Goal: Task Accomplishment & Management: Complete application form

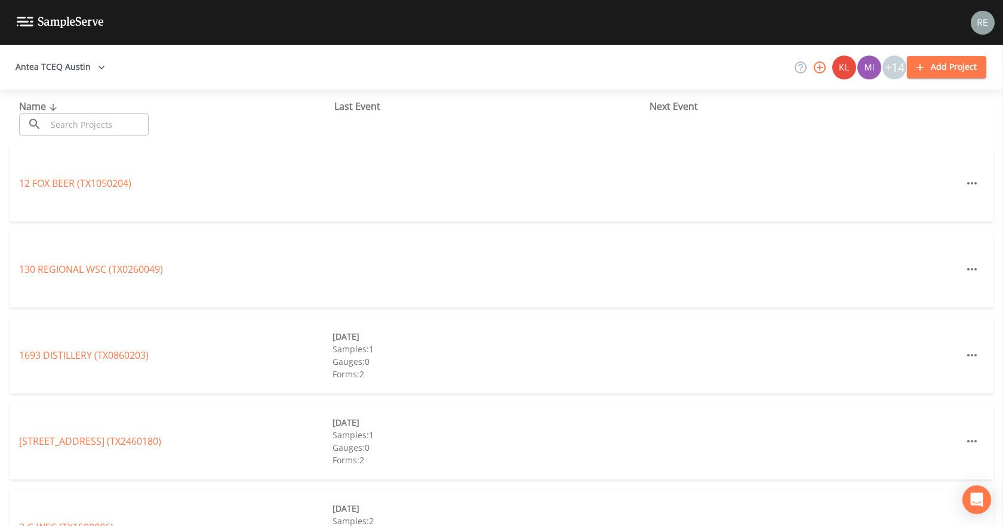
click at [60, 128] on input "text" at bounding box center [98, 124] width 102 height 22
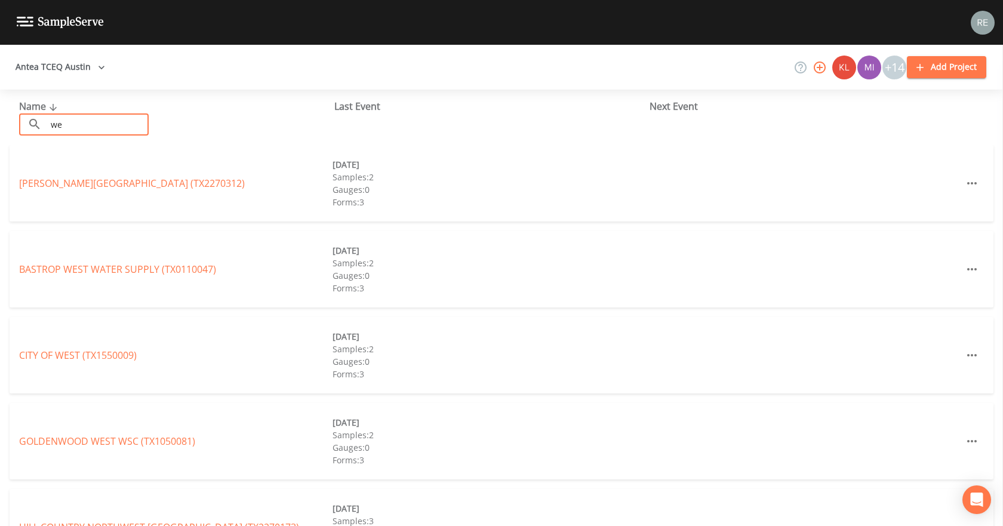
type input "w"
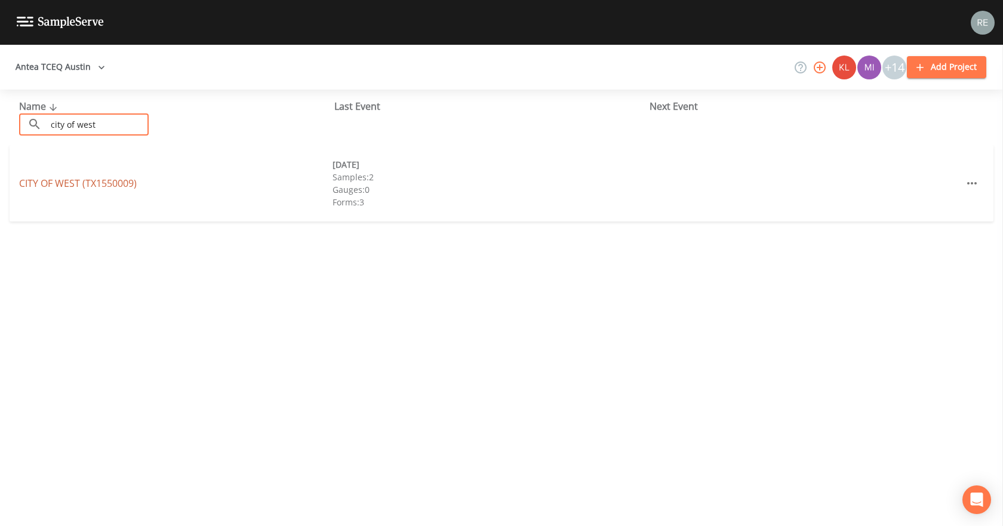
type input "city of west"
click at [66, 185] on link "[GEOGRAPHIC_DATA] (TX1550009)" at bounding box center [78, 183] width 118 height 13
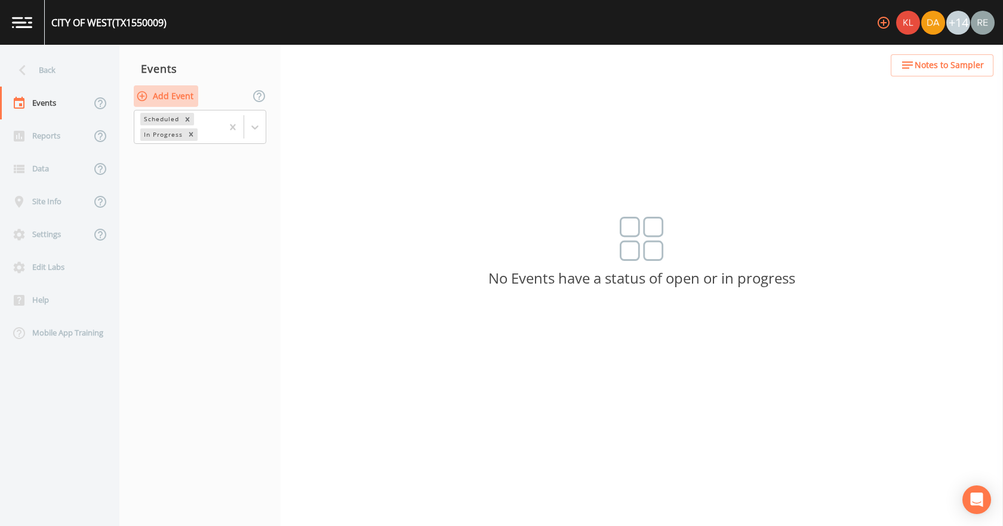
click at [182, 99] on button "Add Event" at bounding box center [166, 96] width 64 height 22
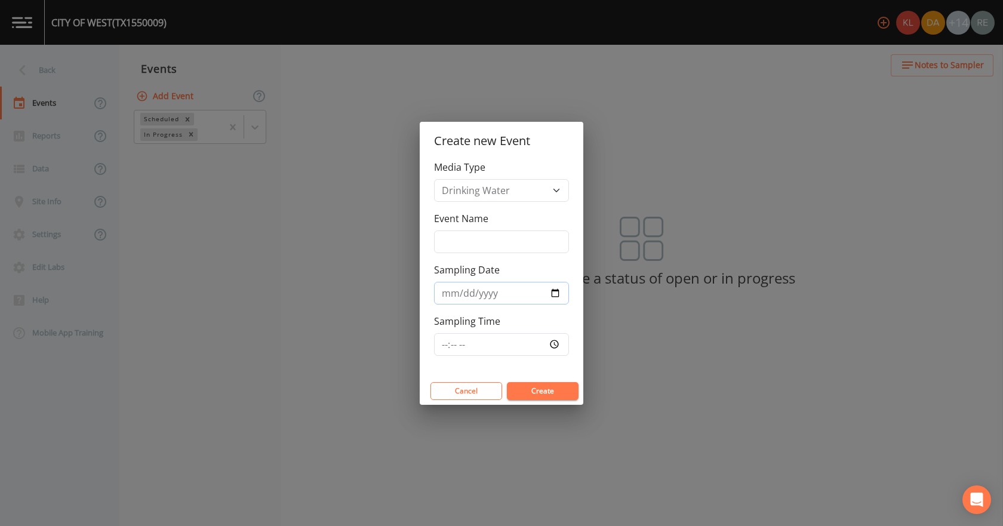
click at [558, 291] on input "Sampling Date" at bounding box center [501, 293] width 135 height 23
type input "[DATE]"
click at [536, 393] on button "Create" at bounding box center [543, 391] width 72 height 18
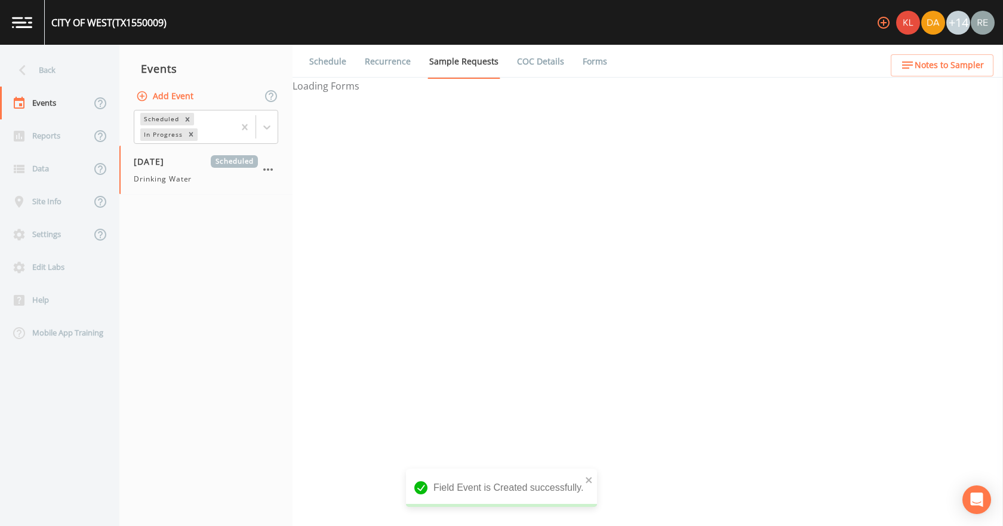
click at [156, 174] on span "Drinking Water" at bounding box center [163, 179] width 58 height 11
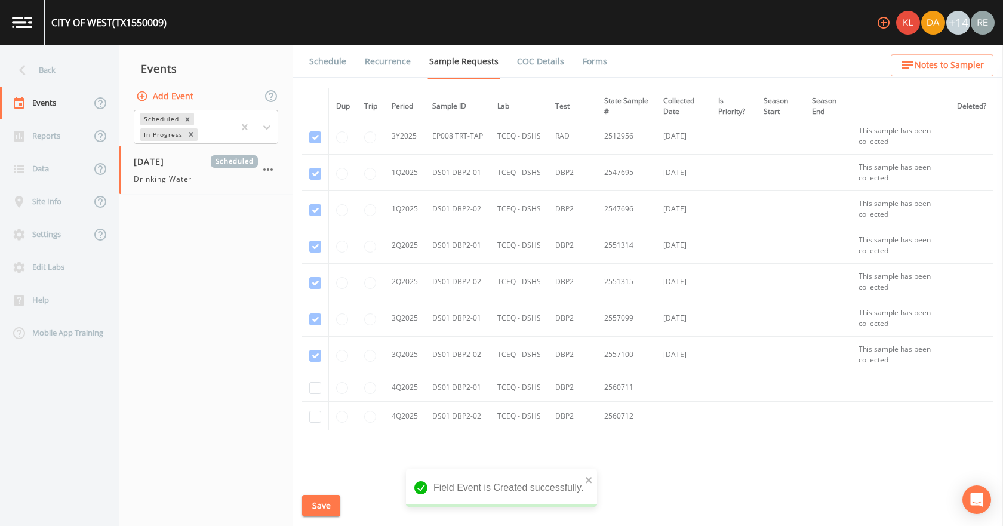
scroll to position [1475, 0]
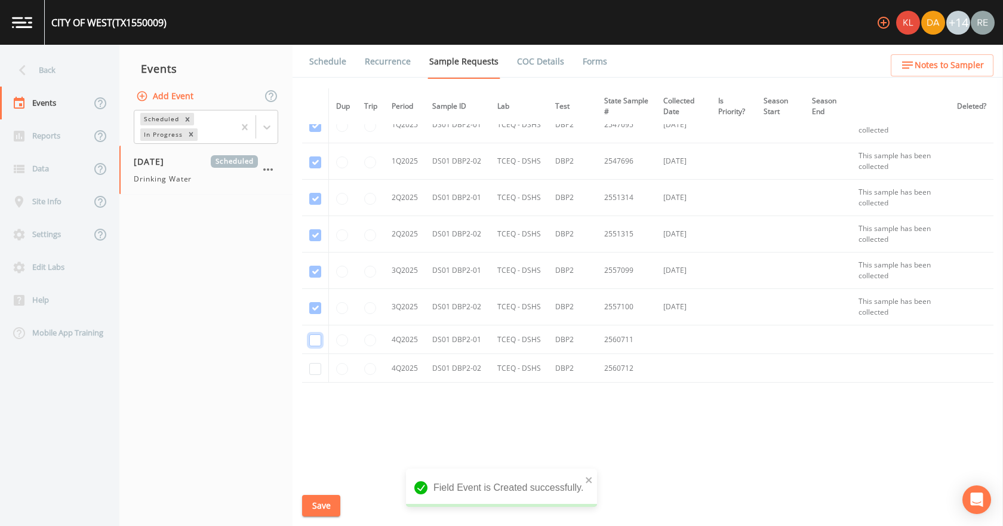
click at [318, 339] on input "checkbox" at bounding box center [315, 340] width 12 height 12
checkbox input "true"
click at [315, 369] on input "checkbox" at bounding box center [315, 369] width 12 height 12
checkbox input "true"
click at [330, 500] on button "Save" at bounding box center [321, 506] width 38 height 22
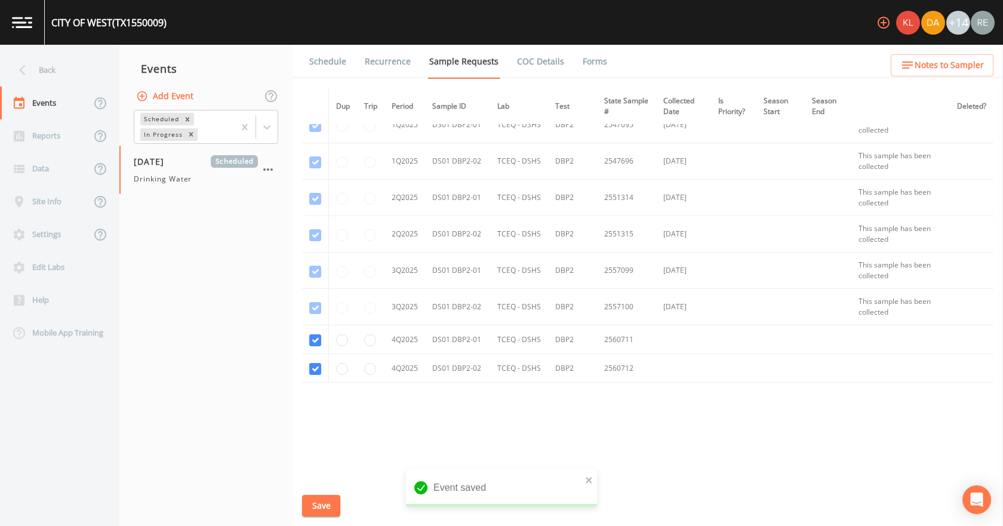
click at [331, 58] on link "Schedule" at bounding box center [327, 61] width 41 height 33
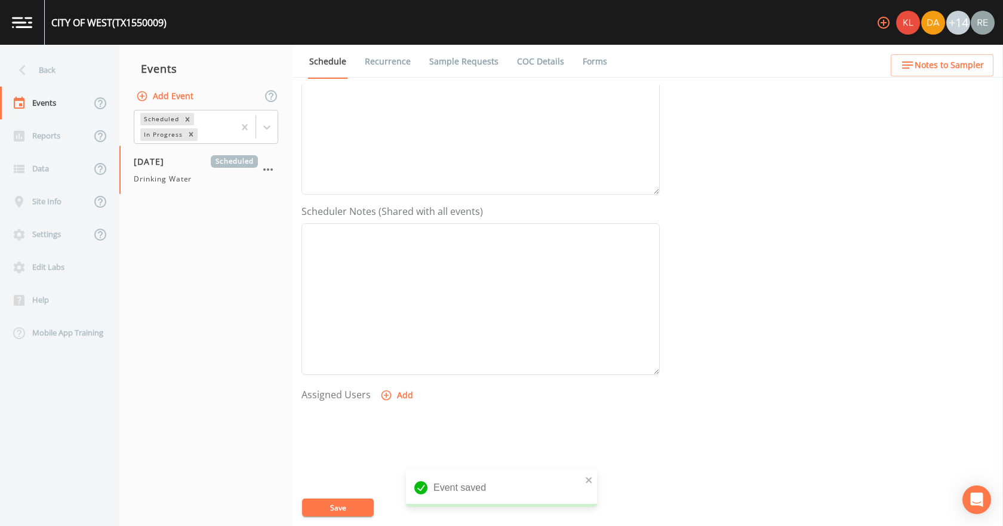
scroll to position [316, 0]
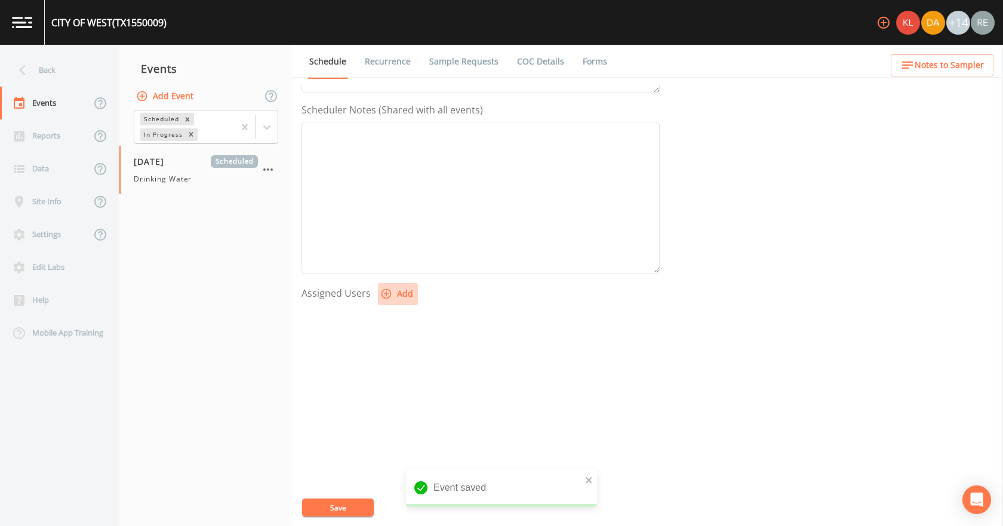
click at [404, 297] on button "Add" at bounding box center [398, 294] width 40 height 22
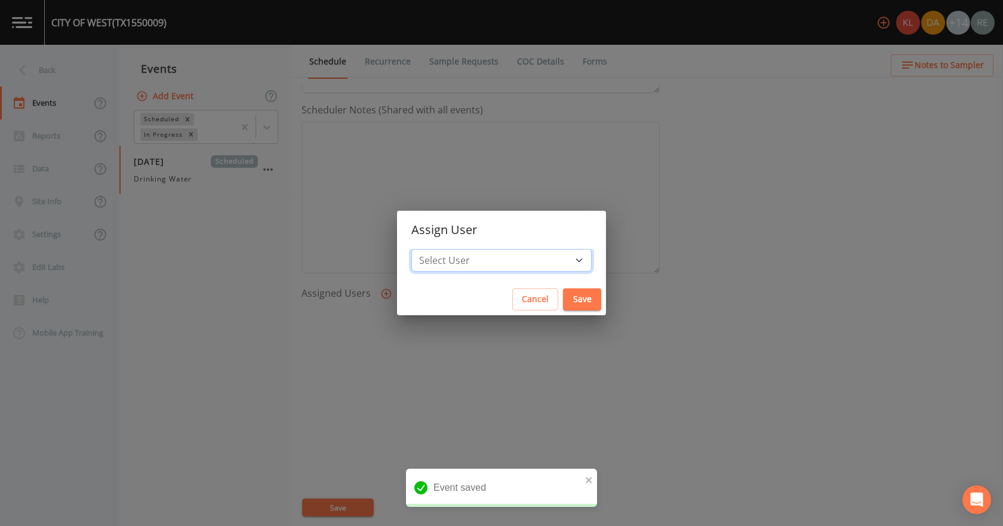
click at [507, 257] on select "Select User [PERSON_NAME] [PERSON_NAME] [PERSON_NAME] [PERSON_NAME] [PERSON_NAM…" at bounding box center [501, 260] width 180 height 23
select select "cda467bf-2385-465e-b0d0-2ef008f7967e"
click at [444, 249] on select "Select User [PERSON_NAME] [PERSON_NAME] [PERSON_NAME] [PERSON_NAME] [PERSON_NAM…" at bounding box center [501, 260] width 180 height 23
click at [563, 294] on button "Save" at bounding box center [582, 299] width 38 height 22
select select
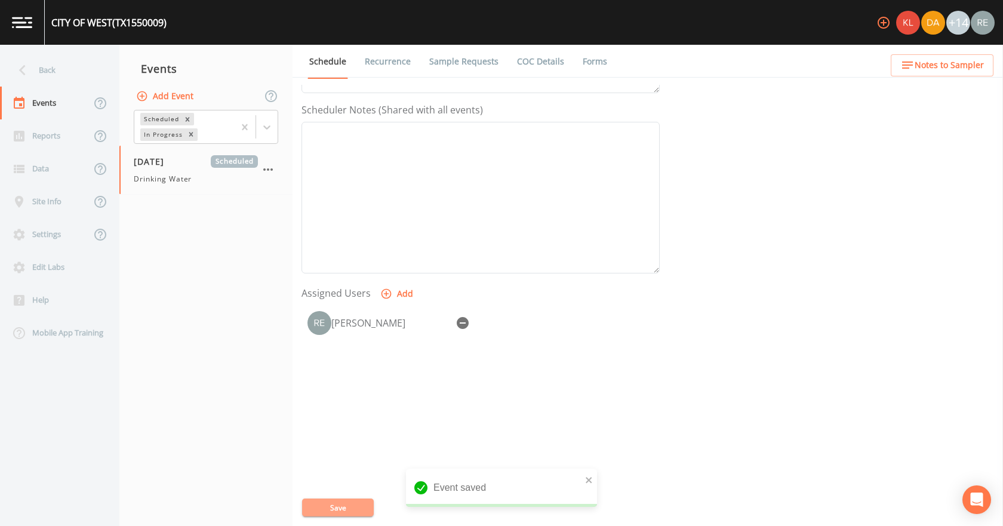
click at [360, 505] on button "Save" at bounding box center [338, 508] width 72 height 18
click at [43, 68] on div "Back" at bounding box center [53, 70] width 107 height 33
